Goal: Task Accomplishment & Management: Use online tool/utility

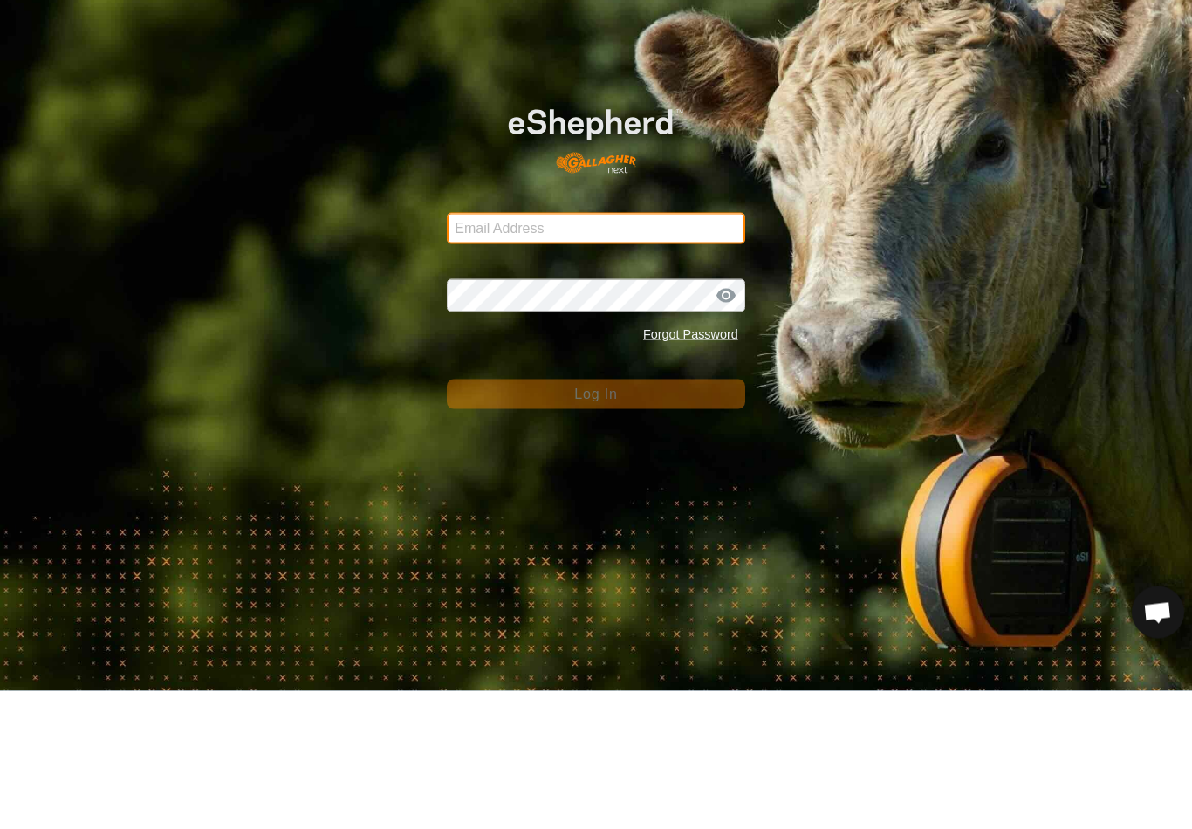
type input "anthony.thexton7@outlook.com"
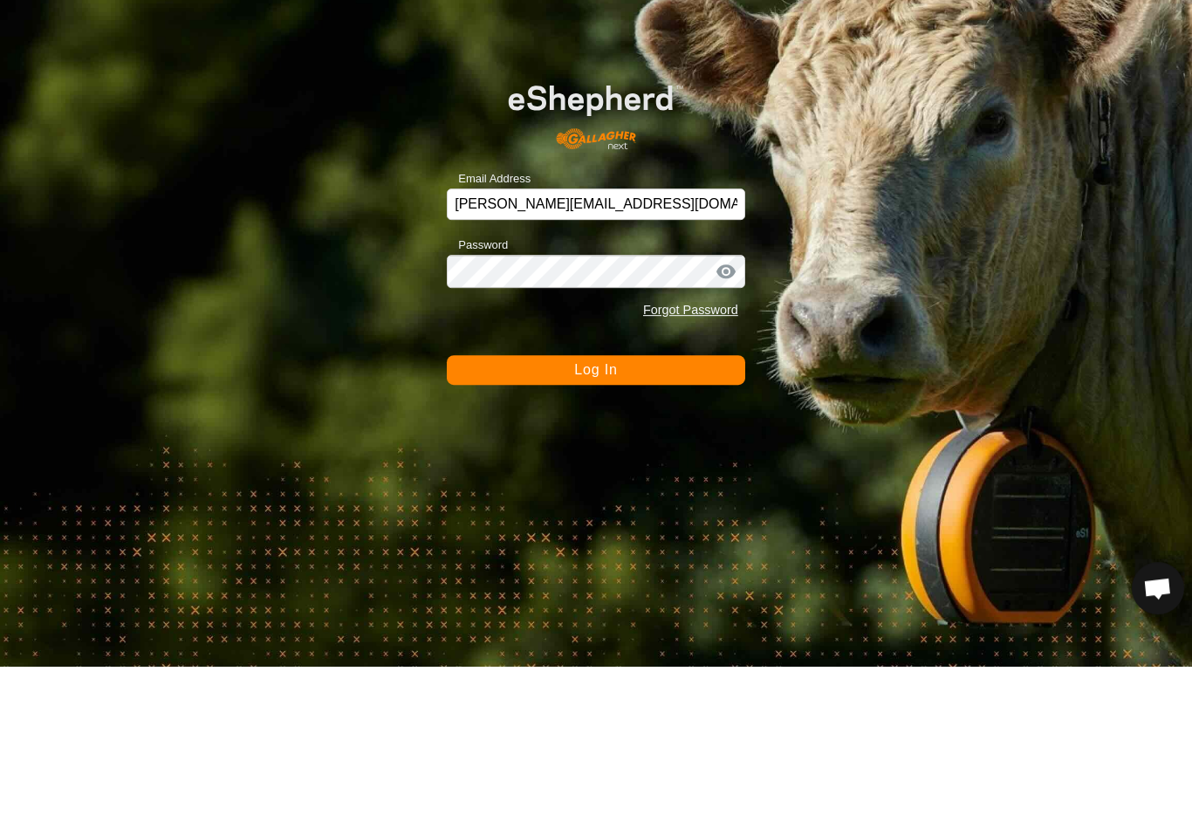
click at [596, 517] on button "Log In" at bounding box center [596, 532] width 298 height 30
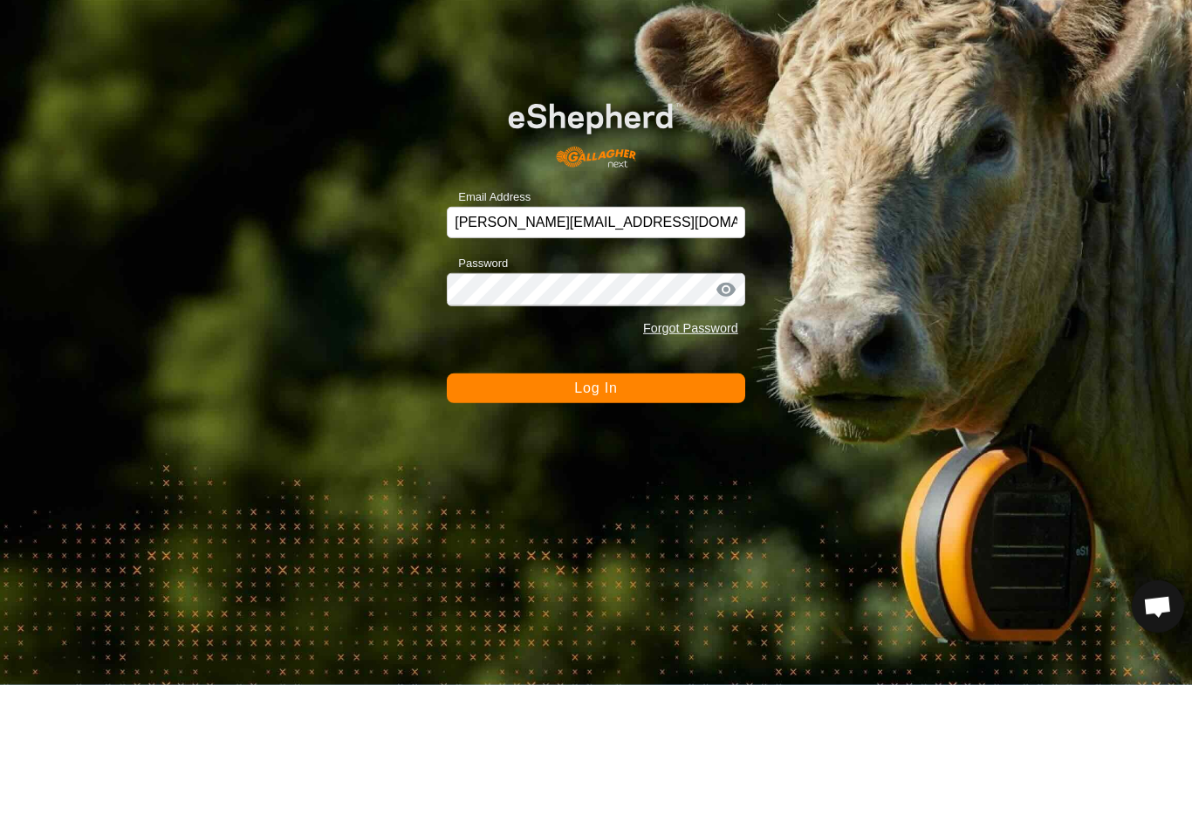
scroll to position [21, 0]
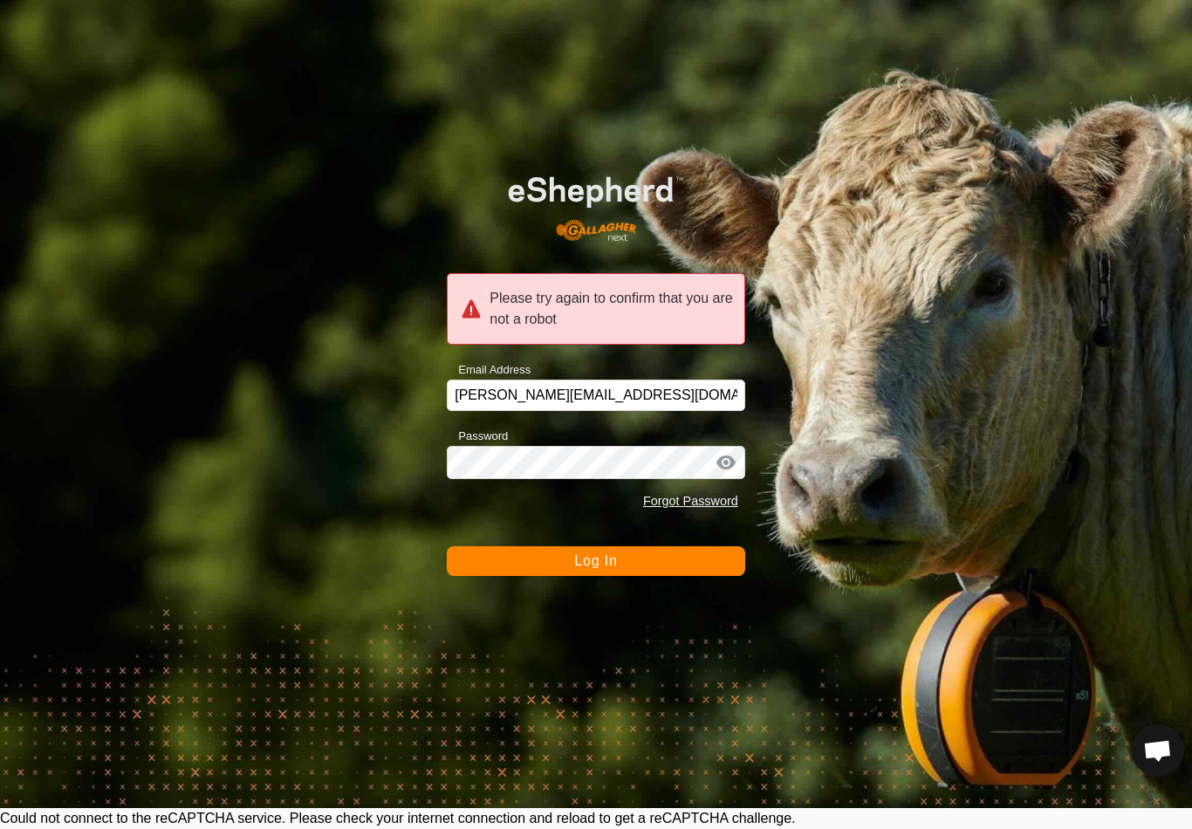
click at [689, 576] on button "Log In" at bounding box center [596, 561] width 298 height 30
click at [723, 560] on button "Log In" at bounding box center [596, 561] width 298 height 30
click at [696, 567] on button "Log In" at bounding box center [596, 561] width 298 height 30
click at [693, 567] on button "Log In" at bounding box center [596, 561] width 298 height 30
click at [682, 567] on button "Log In" at bounding box center [596, 561] width 298 height 30
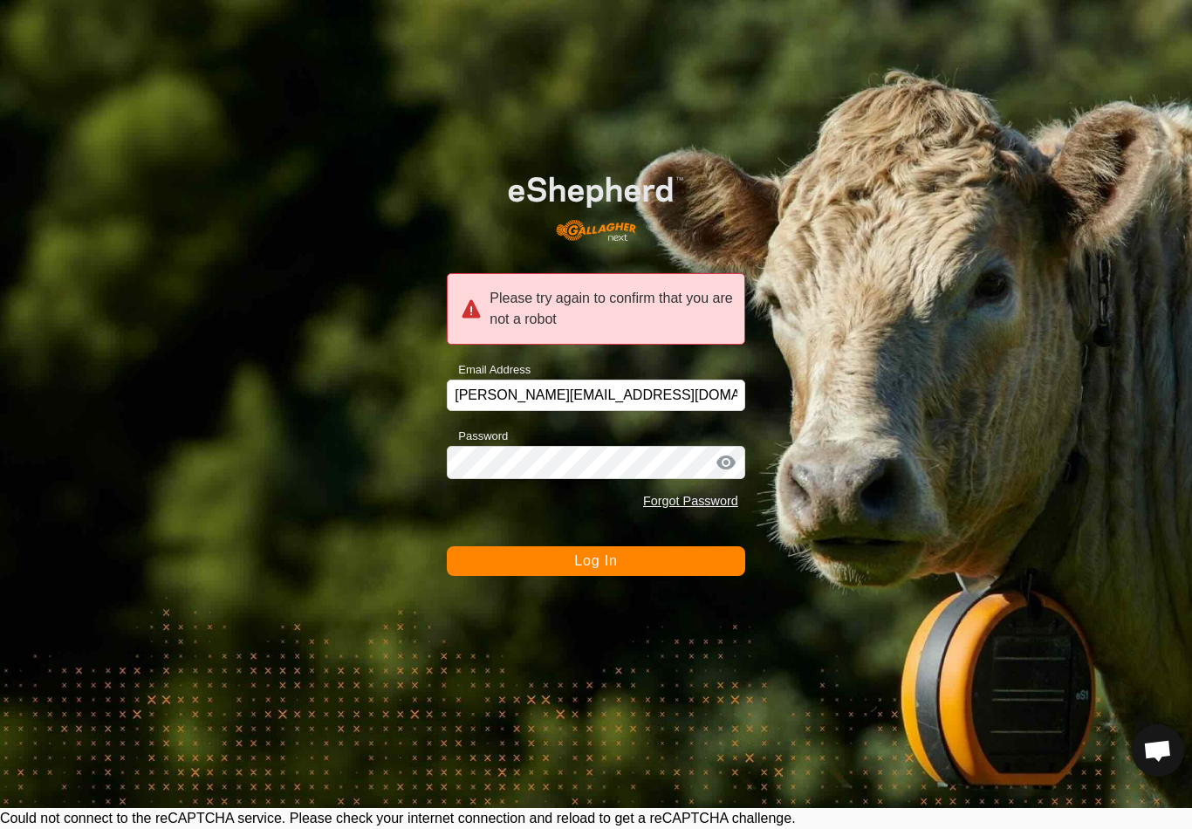
click at [674, 567] on button "Log In" at bounding box center [596, 561] width 298 height 30
click at [618, 564] on button "Log In" at bounding box center [596, 561] width 298 height 30
click at [636, 553] on button "Log In" at bounding box center [596, 561] width 298 height 30
click at [620, 561] on button "Log In" at bounding box center [596, 561] width 298 height 30
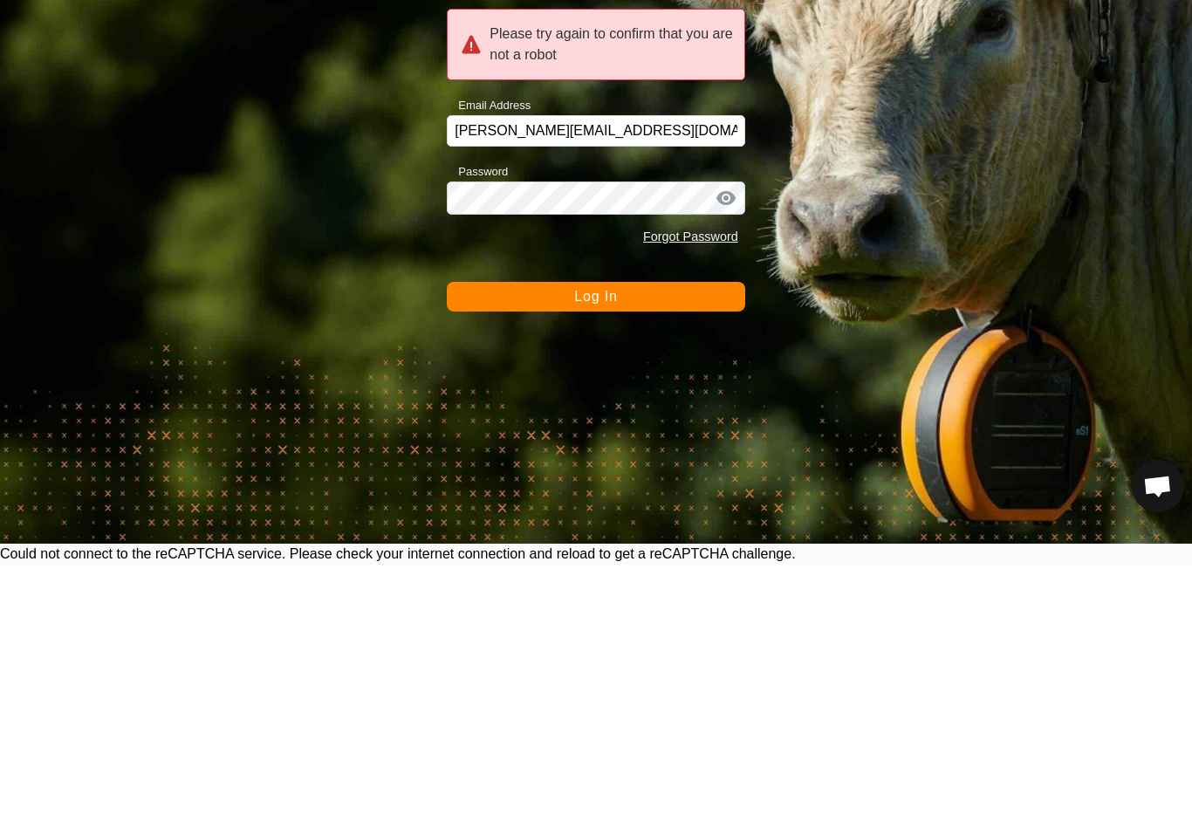
click at [669, 546] on button "Log In" at bounding box center [596, 561] width 298 height 30
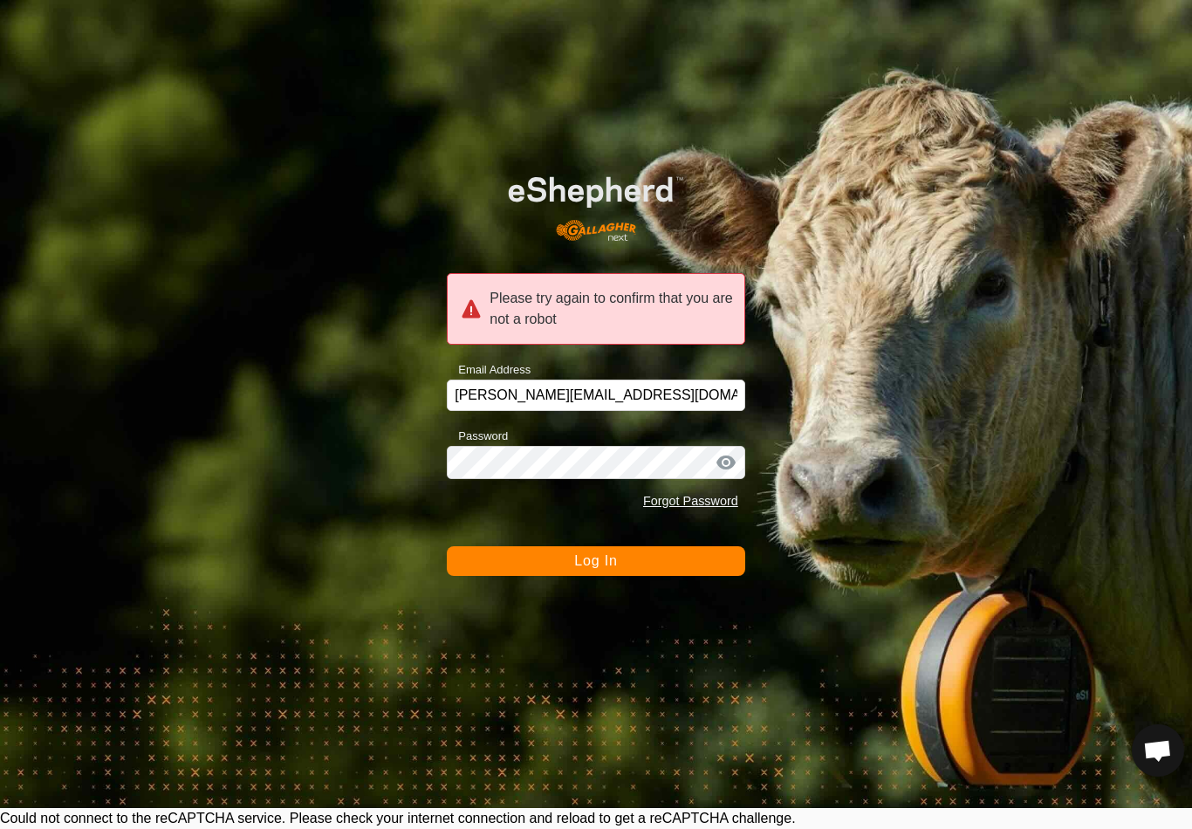
click at [606, 559] on span "Log In" at bounding box center [595, 560] width 43 height 15
click at [606, 558] on button "Log In" at bounding box center [596, 561] width 298 height 30
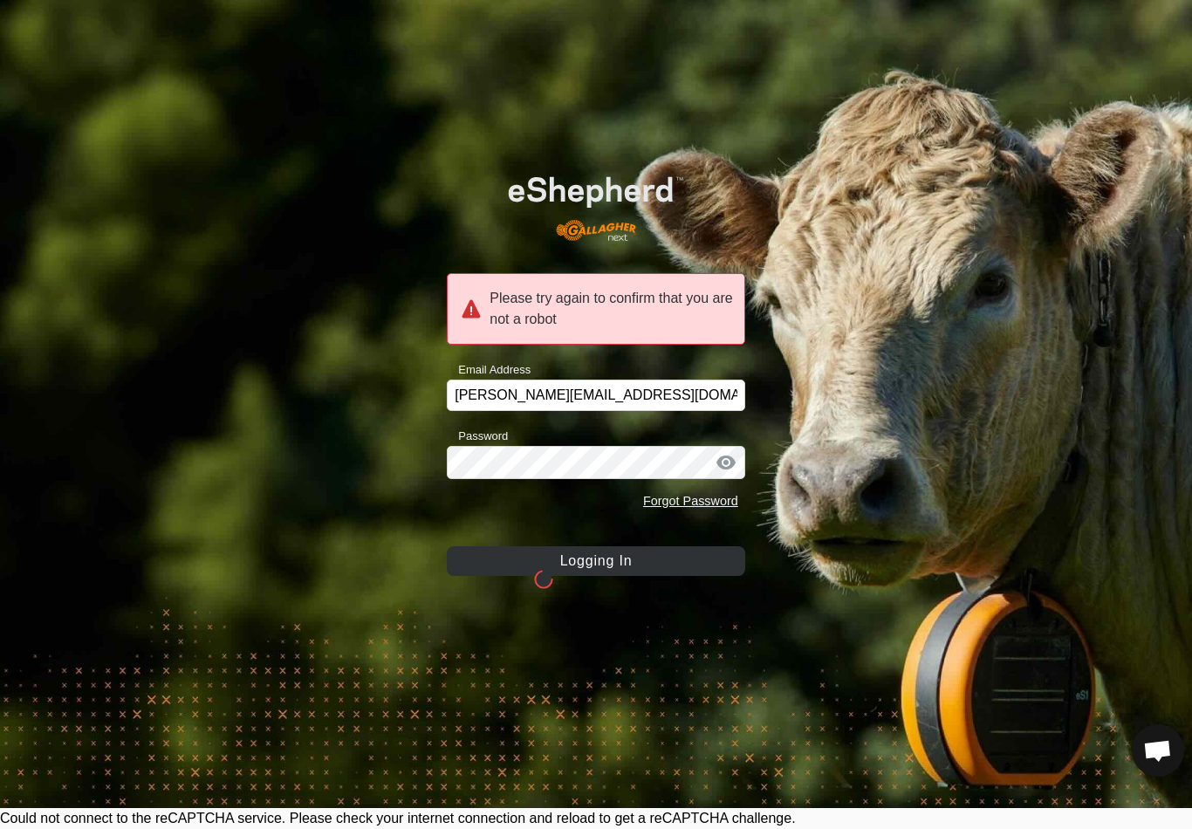
click at [595, 576] on button "Logging In" at bounding box center [596, 561] width 298 height 30
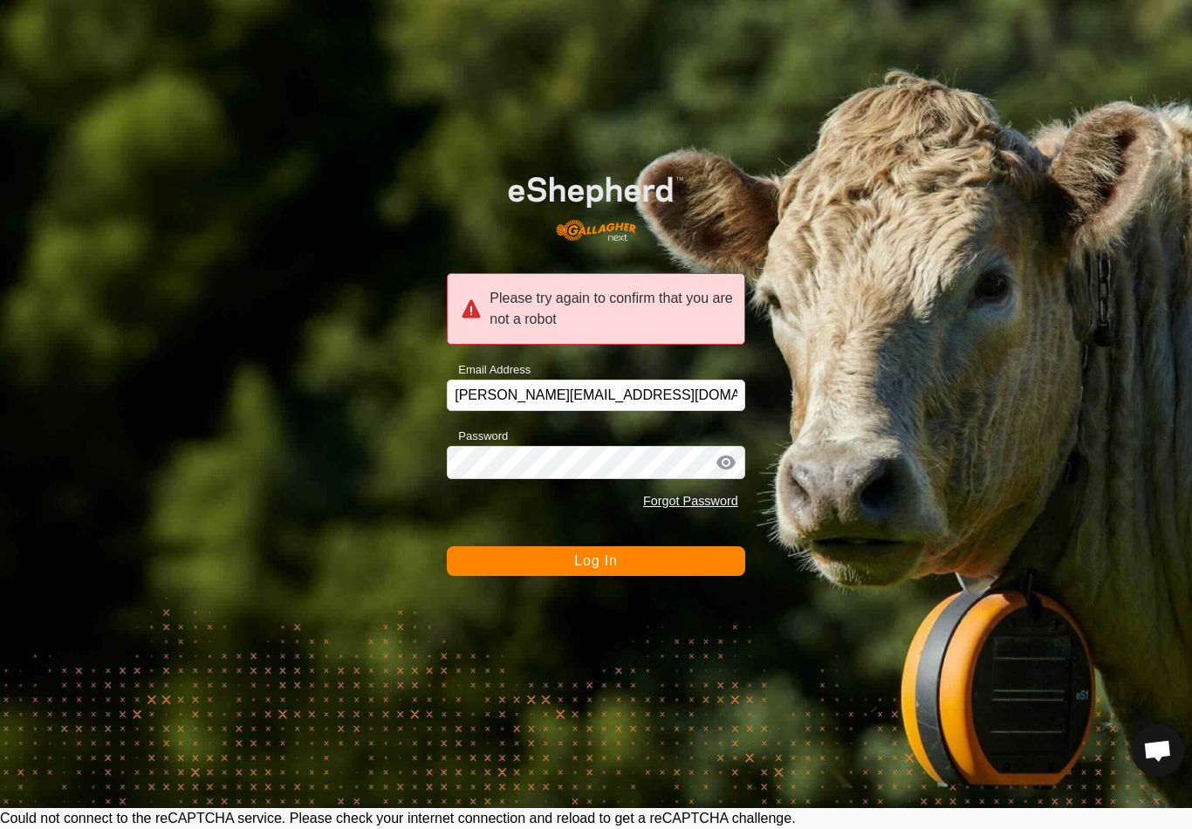
click at [692, 547] on button "Log In" at bounding box center [596, 561] width 298 height 30
click at [705, 564] on button "Log In" at bounding box center [596, 561] width 298 height 30
click at [690, 560] on button "Log In" at bounding box center [596, 561] width 298 height 30
click at [672, 547] on button "Log In" at bounding box center [596, 561] width 298 height 30
click at [627, 557] on button "Log In" at bounding box center [596, 561] width 298 height 30
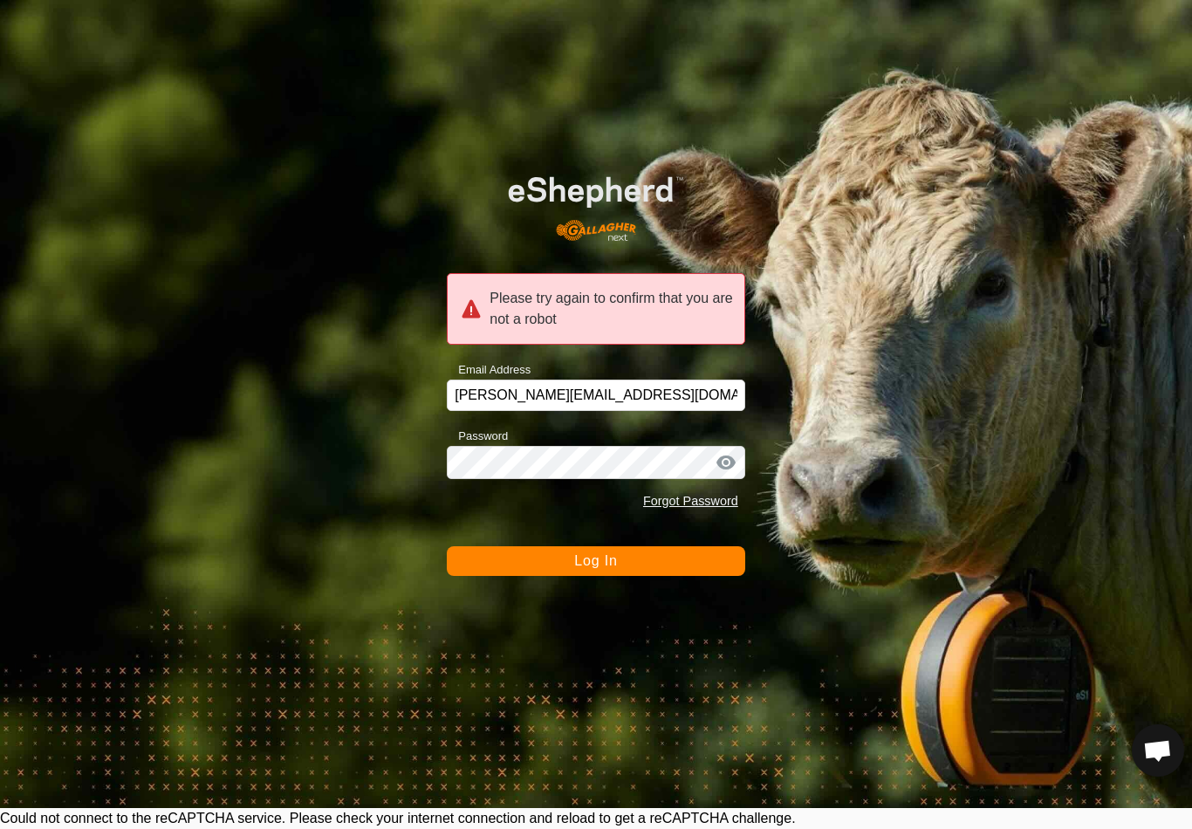
click at [635, 554] on button "Log In" at bounding box center [596, 561] width 298 height 30
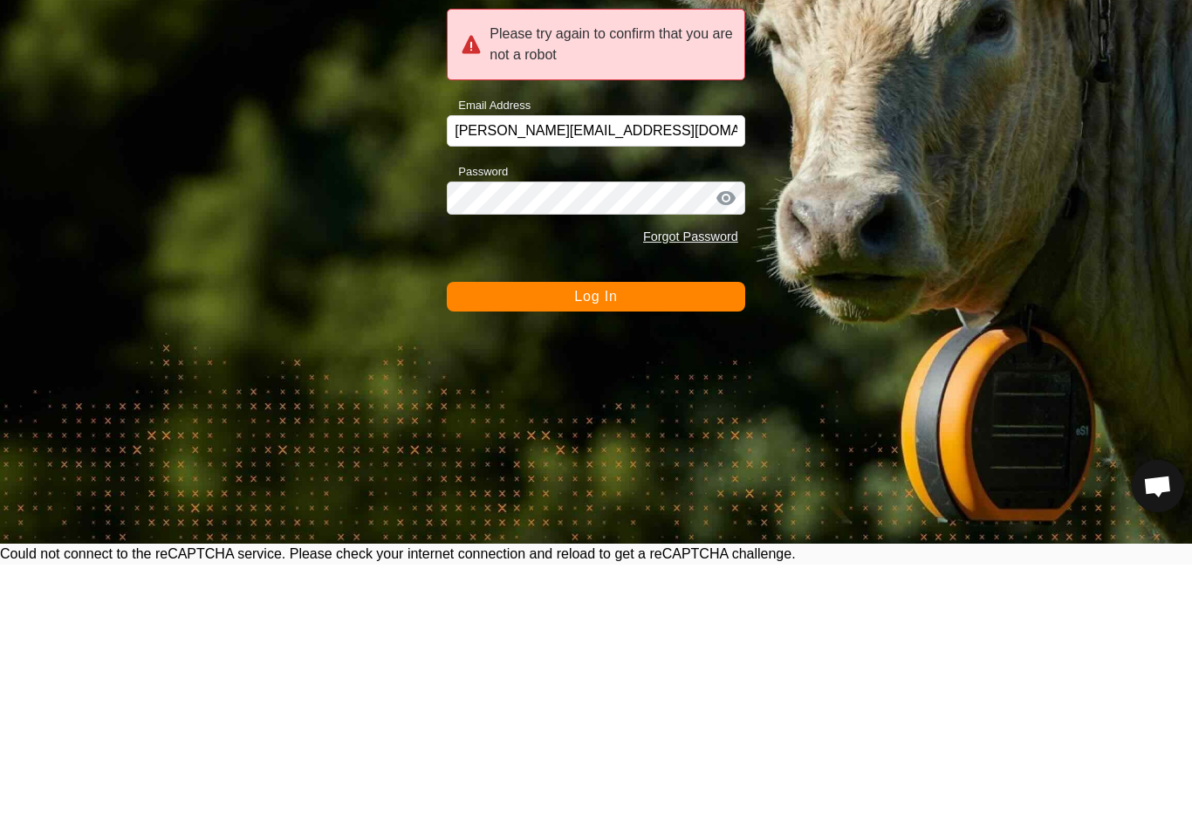
click at [687, 546] on button "Log In" at bounding box center [596, 561] width 298 height 30
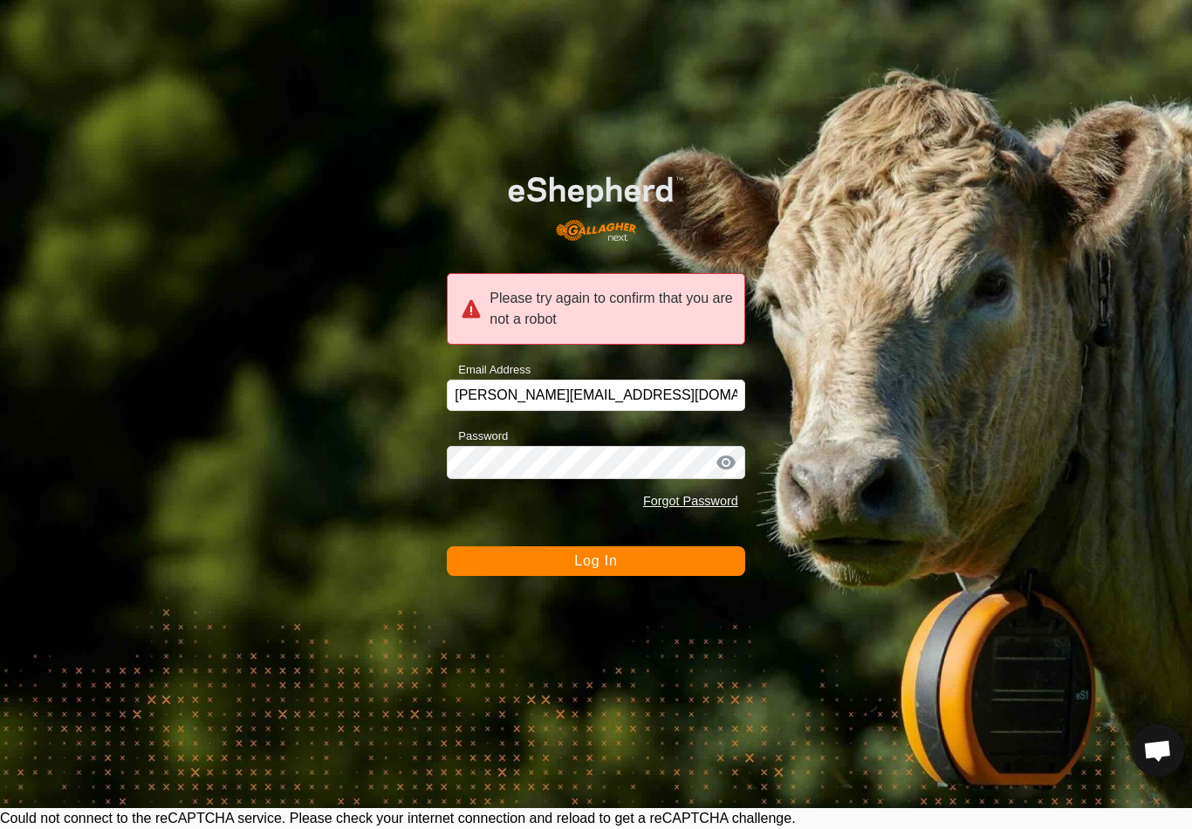
click at [671, 568] on button "Log In" at bounding box center [596, 561] width 298 height 30
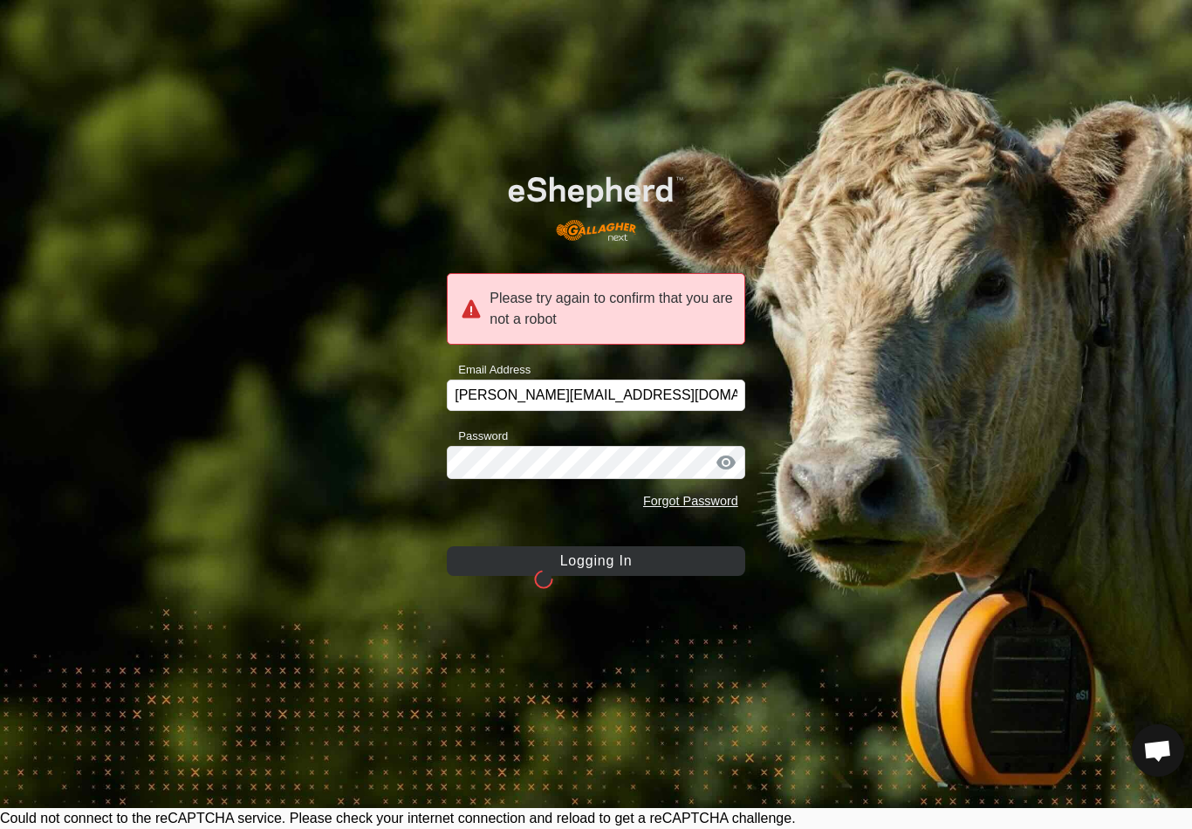
click at [671, 568] on button "Logging In" at bounding box center [596, 561] width 298 height 30
click at [683, 557] on button "Logging In" at bounding box center [596, 561] width 298 height 30
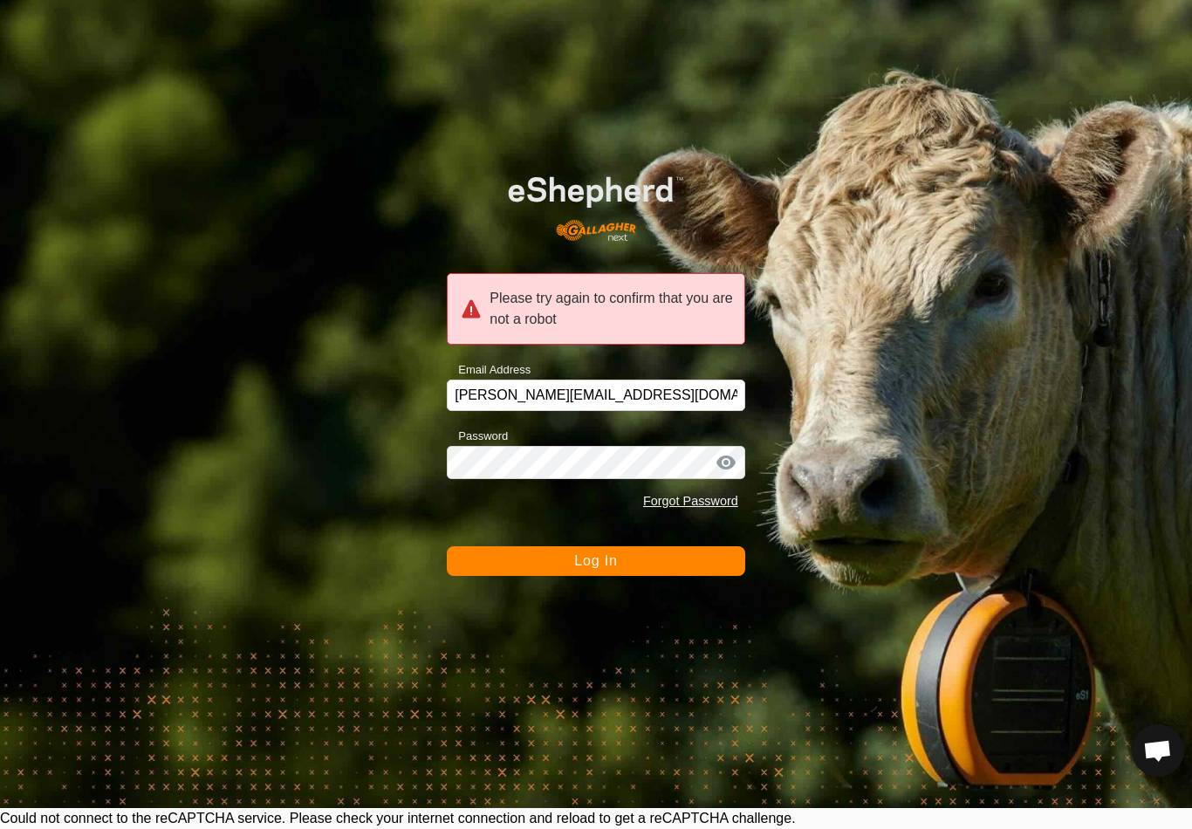
click at [683, 557] on button "Log In" at bounding box center [596, 561] width 298 height 30
click at [668, 553] on button "Log In" at bounding box center [596, 561] width 298 height 30
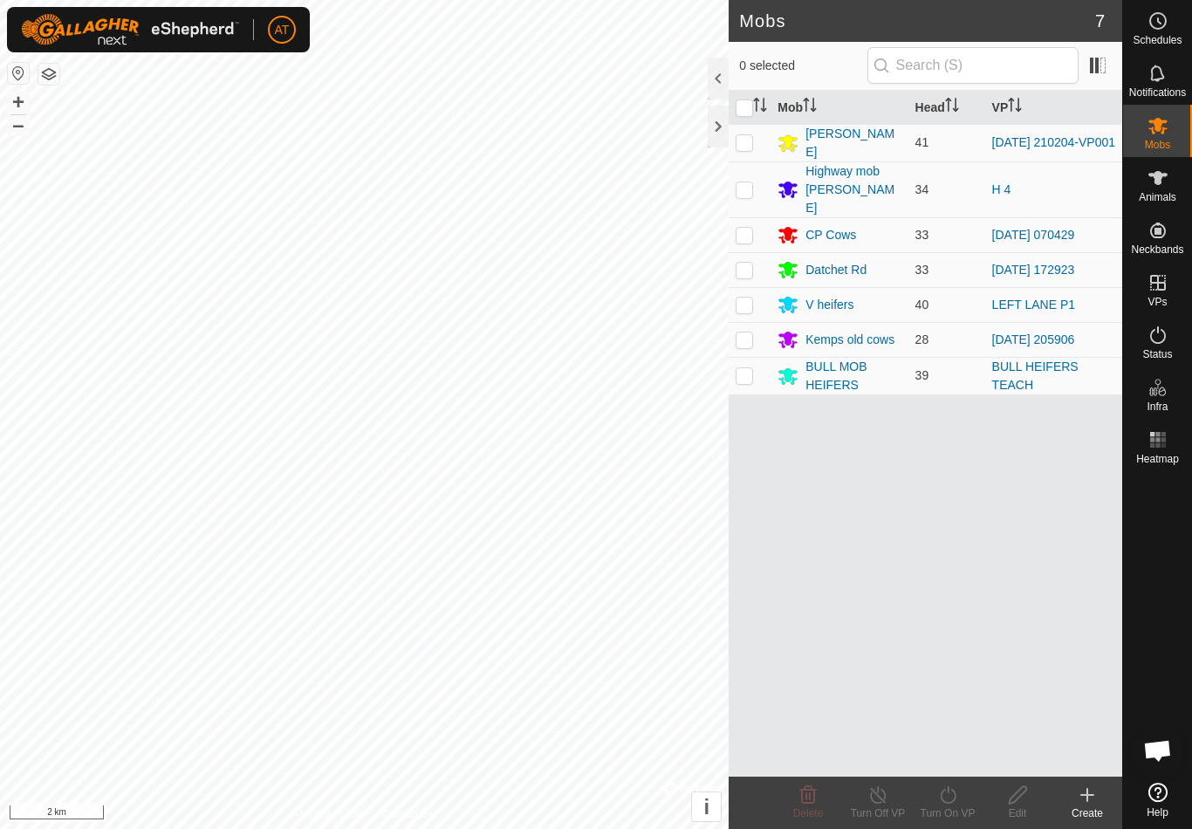
click at [725, 132] on div at bounding box center [717, 127] width 21 height 42
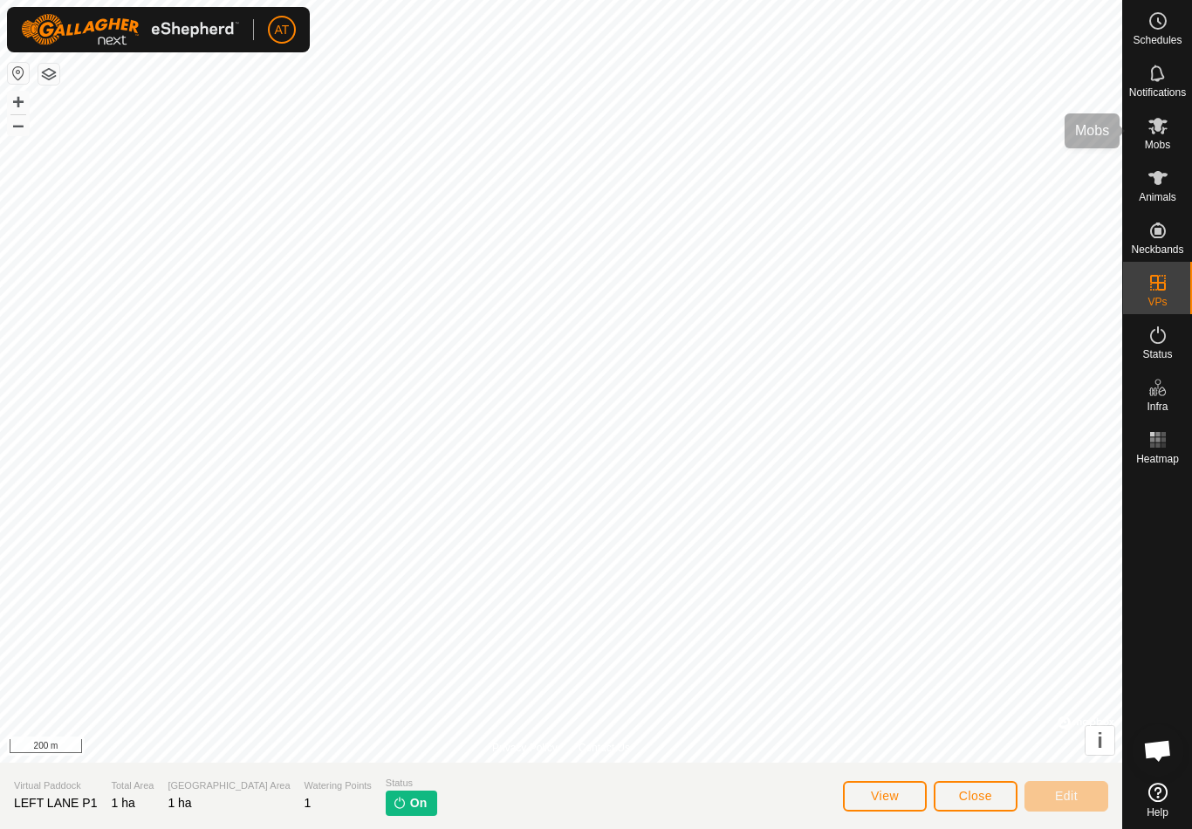
click at [1163, 140] on span "Mobs" at bounding box center [1157, 145] width 25 height 10
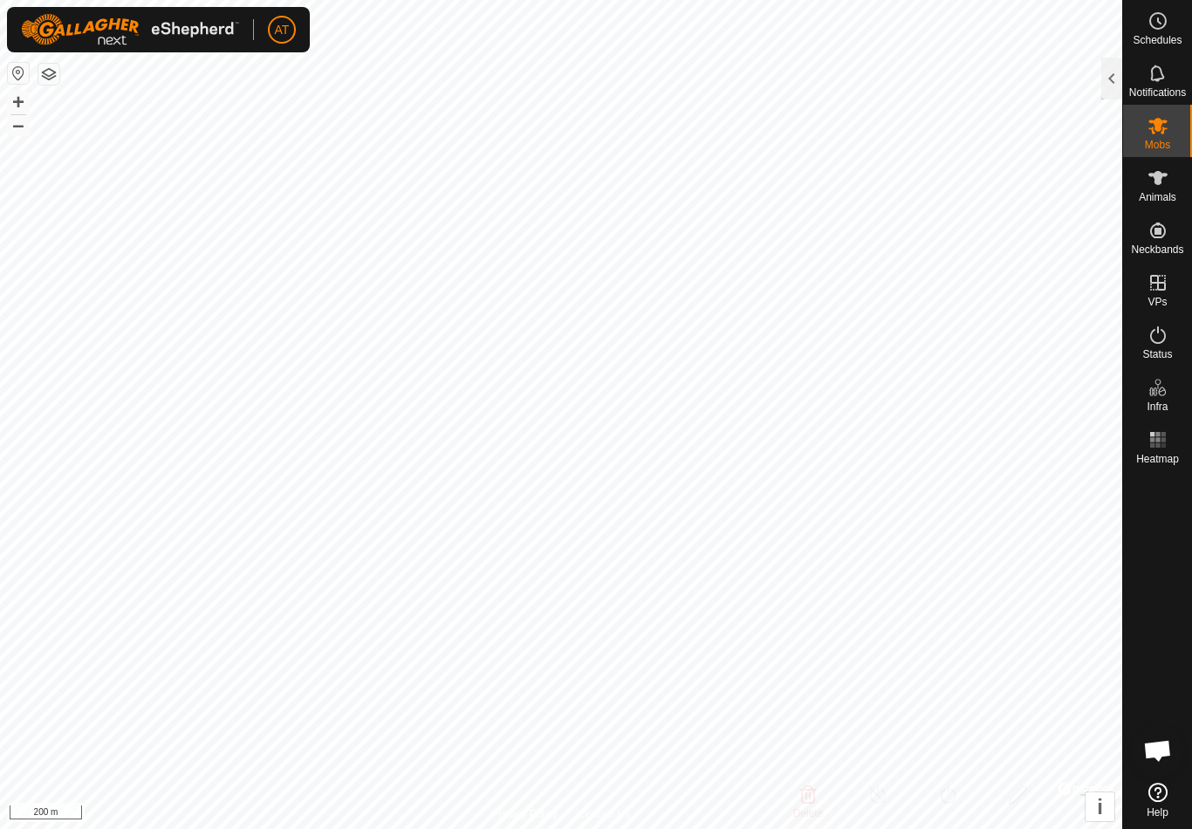
click at [1118, 69] on div at bounding box center [1111, 79] width 21 height 42
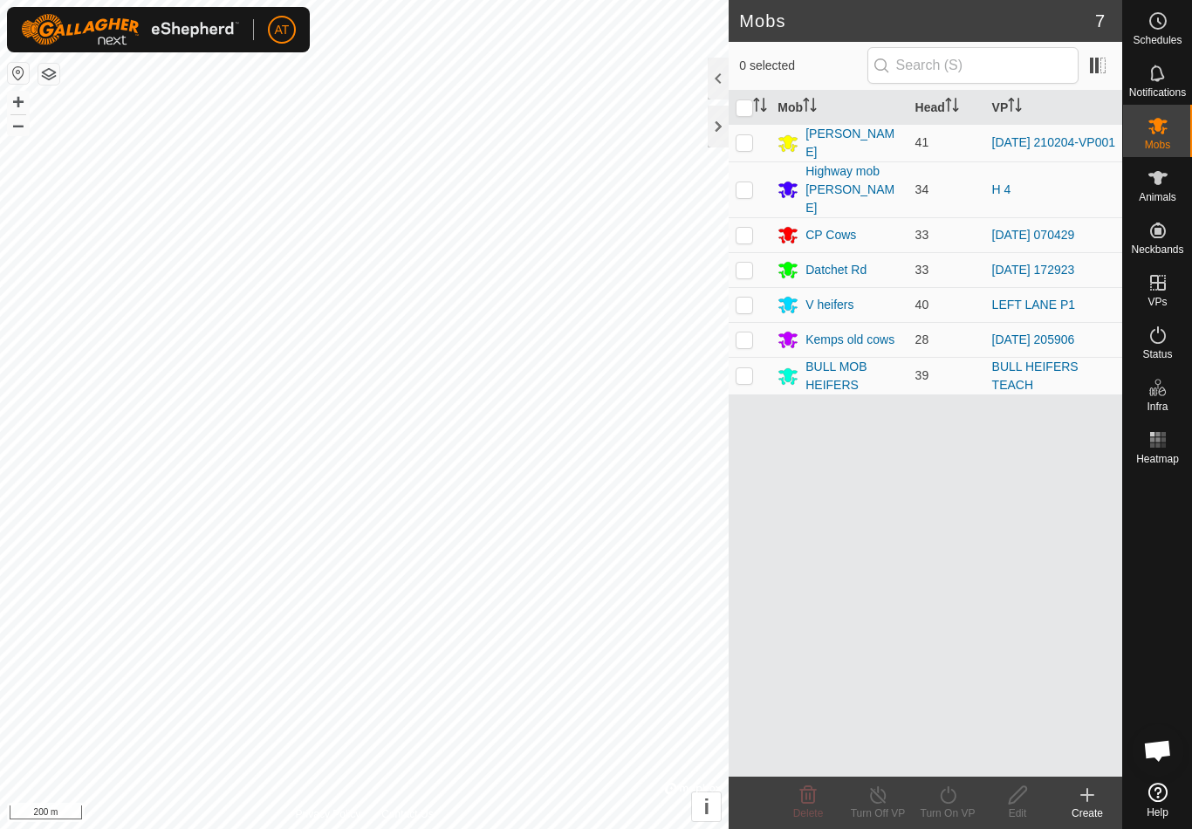
click at [741, 182] on p-checkbox at bounding box center [743, 189] width 17 height 14
checkbox input "true"
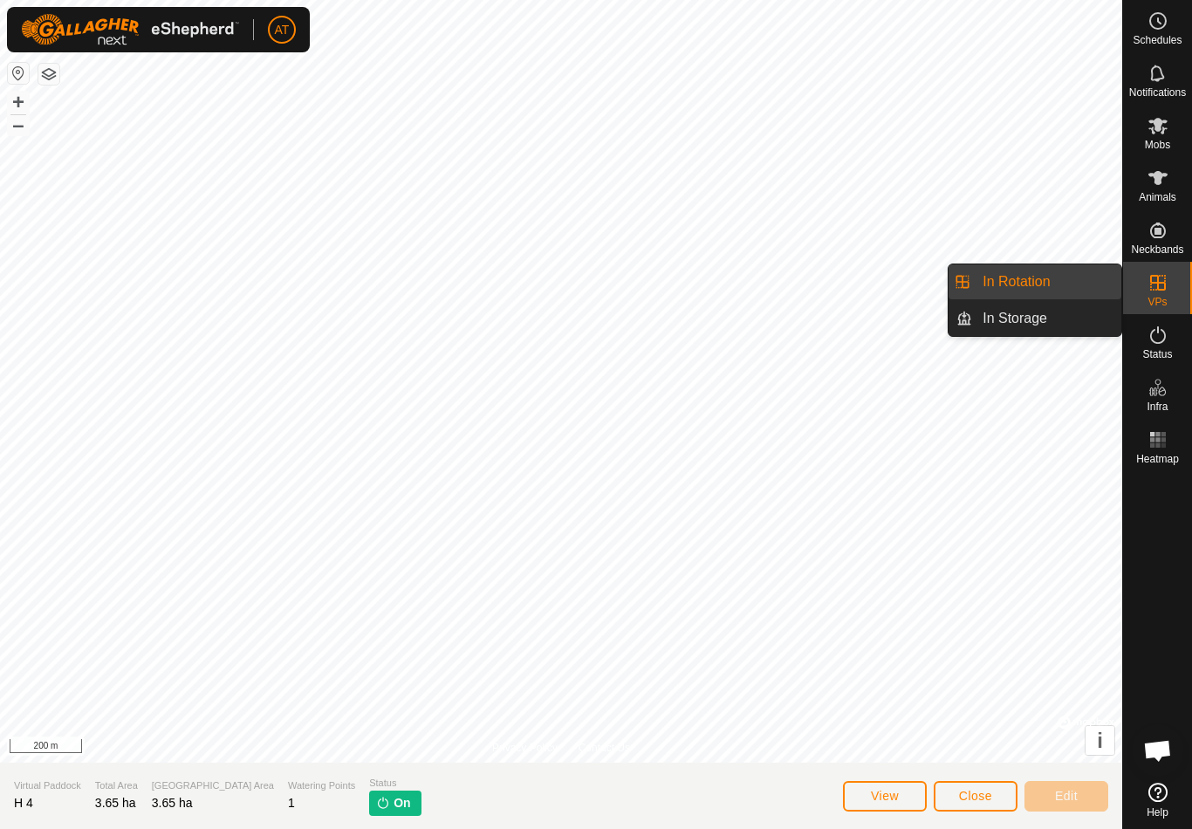
click at [1074, 270] on link "In Rotation" at bounding box center [1046, 281] width 149 height 35
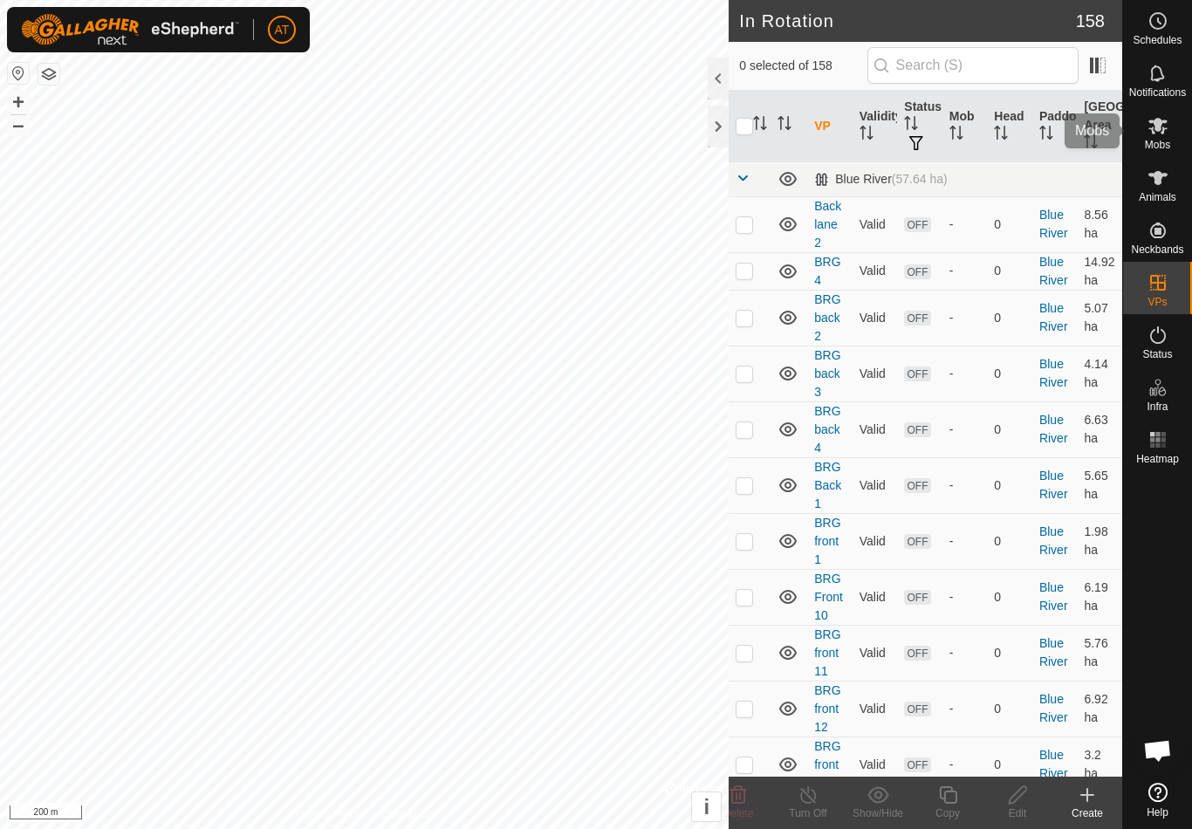
click at [1166, 137] on es-mob-svg-icon at bounding box center [1157, 126] width 31 height 28
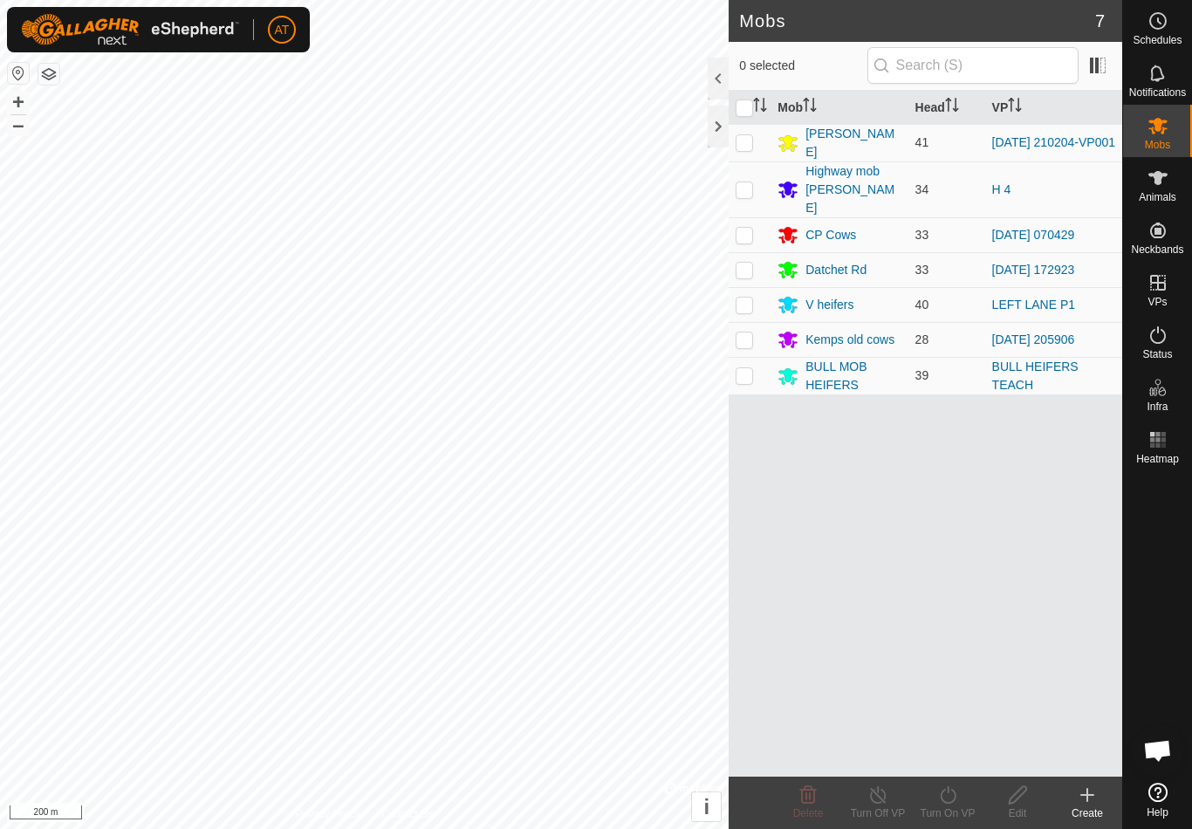
click at [758, 178] on td at bounding box center [749, 189] width 42 height 56
checkbox input "true"
click at [941, 797] on icon at bounding box center [948, 794] width 16 height 17
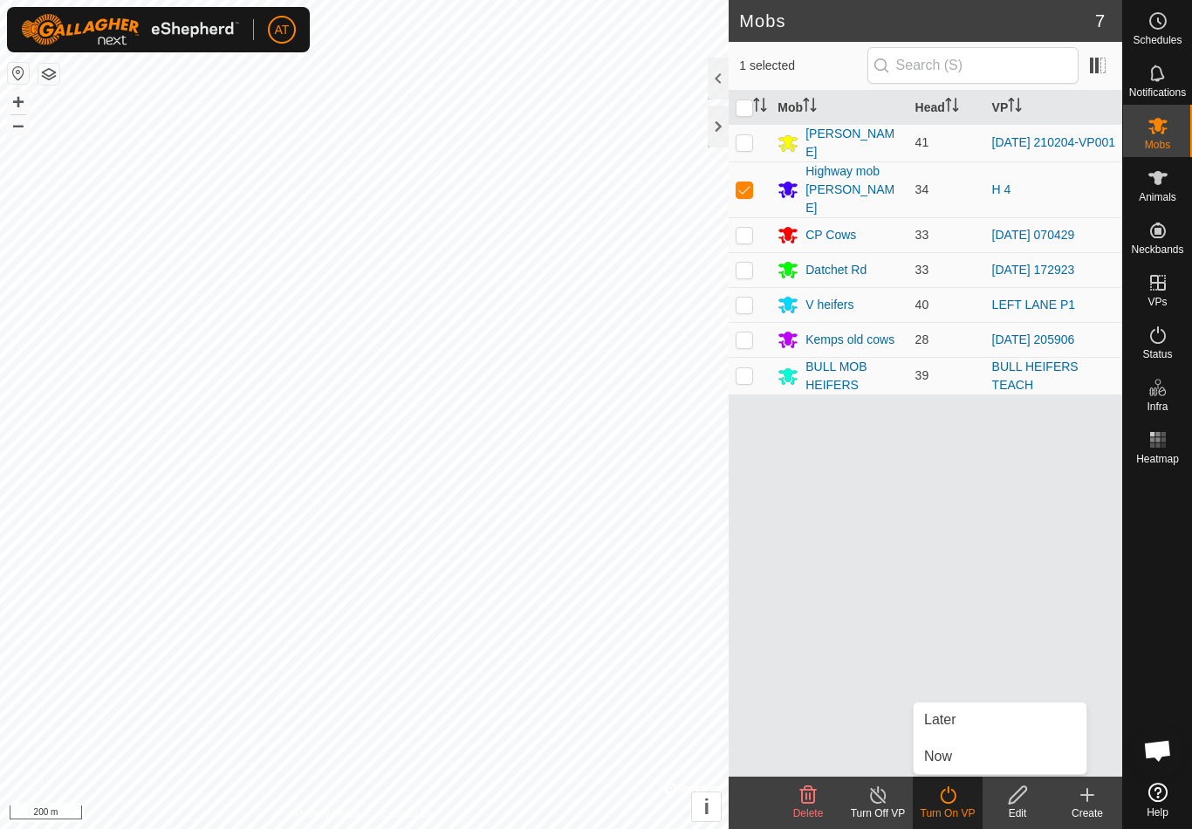
click at [934, 753] on span "Now" at bounding box center [938, 756] width 28 height 21
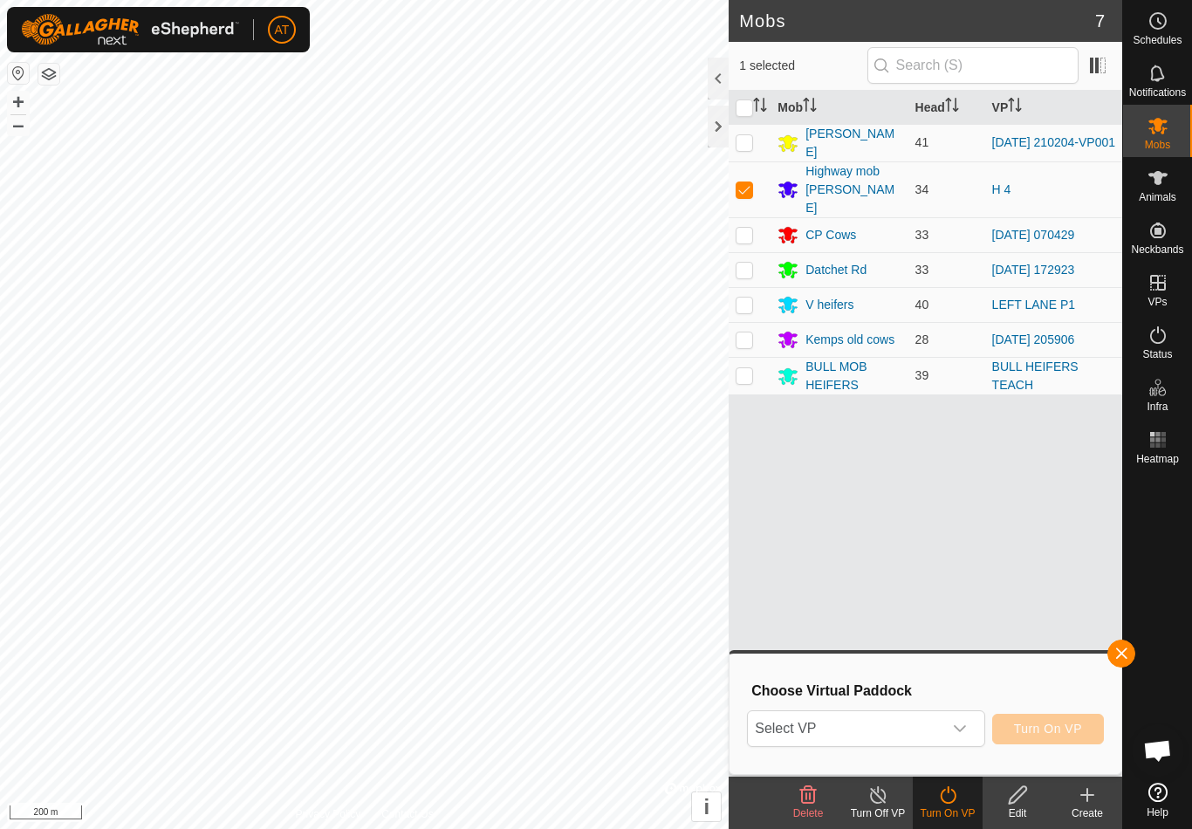
click at [803, 731] on span "Select VP" at bounding box center [845, 728] width 194 height 35
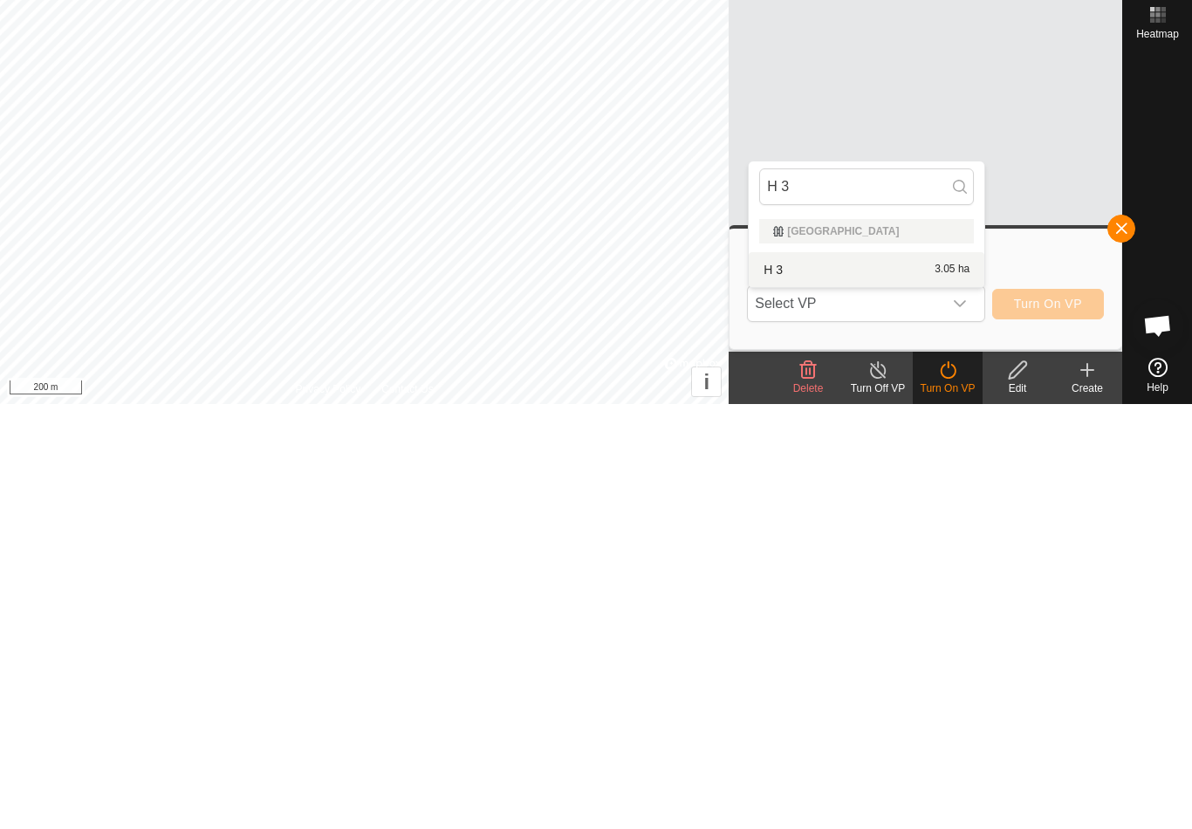
type input "H 3"
click at [781, 688] on span "H 3" at bounding box center [772, 694] width 19 height 12
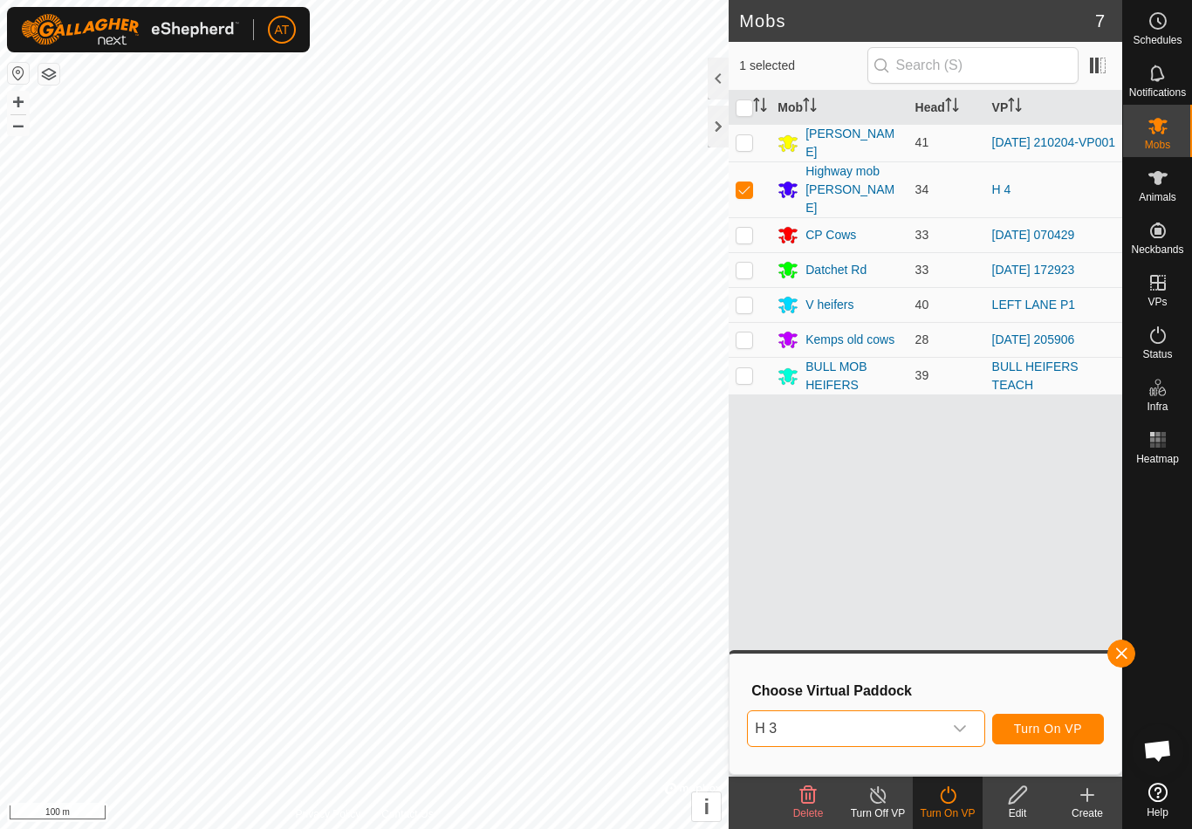
click at [1060, 723] on span "Turn On VP" at bounding box center [1048, 728] width 68 height 14
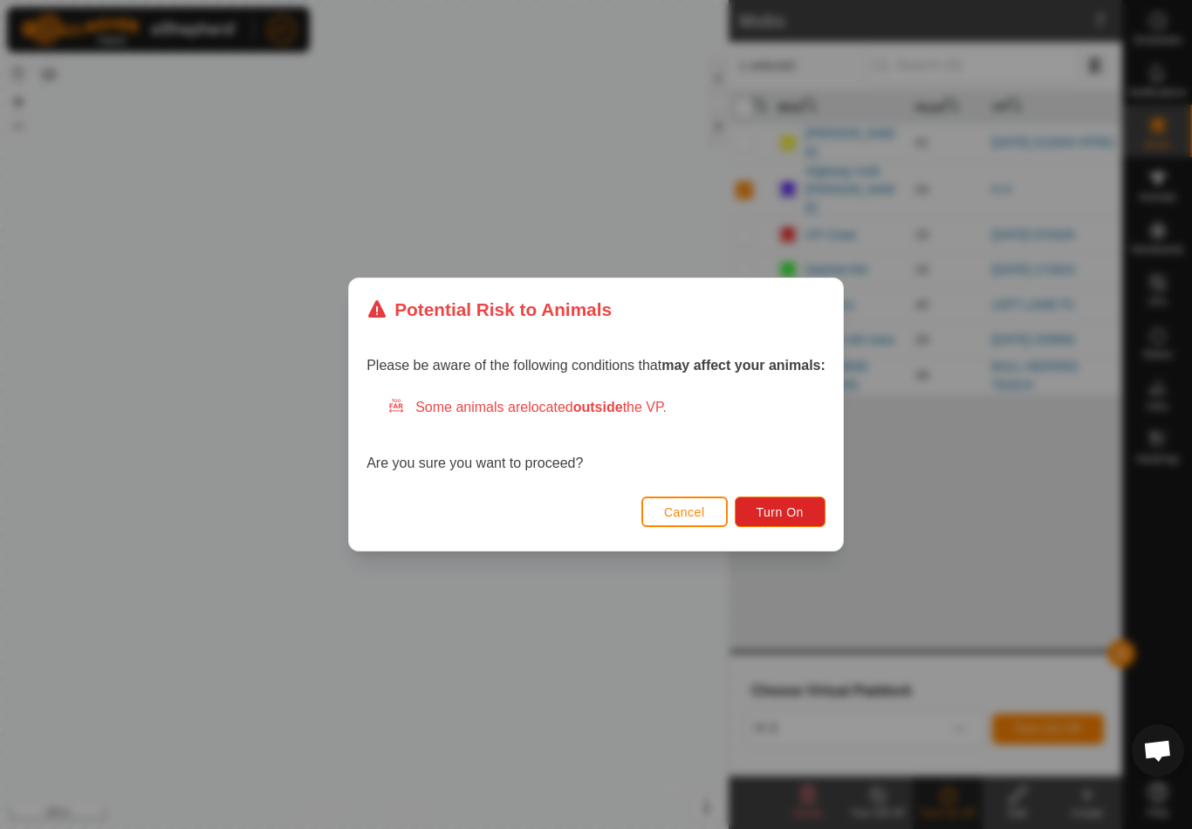
click at [777, 502] on button "Turn On" at bounding box center [780, 511] width 91 height 31
